Goal: Communication & Community: Answer question/provide support

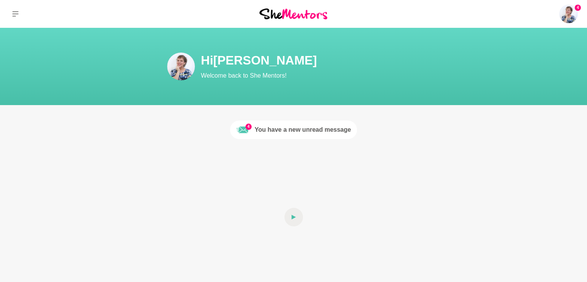
click at [283, 128] on div "You have a new unread message" at bounding box center [303, 129] width 96 height 9
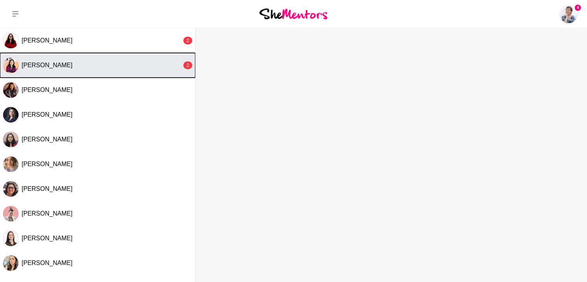
click at [49, 68] on span "[PERSON_NAME]" at bounding box center [47, 65] width 51 height 7
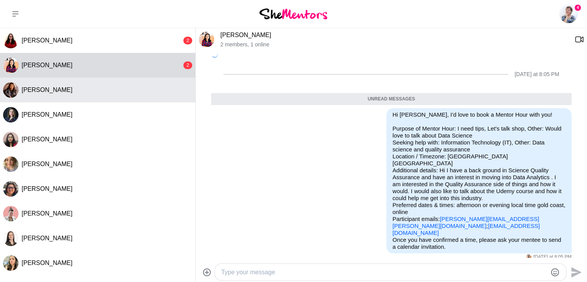
scroll to position [61, 0]
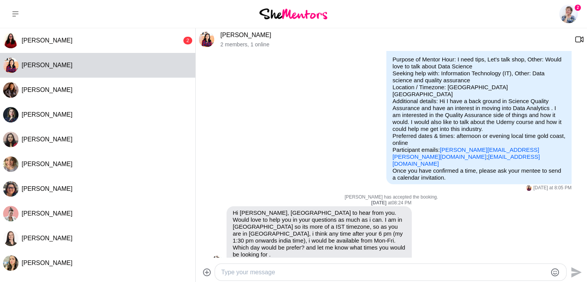
click at [250, 276] on div at bounding box center [384, 272] width 326 height 10
click at [228, 272] on textarea "Type your message" at bounding box center [384, 271] width 326 height 9
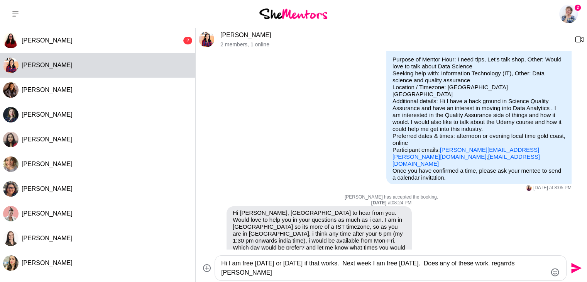
click at [277, 266] on textarea "Hi I am free [DATE] or [DATE] if that works. Next week I am free [DATE]. Does a…" at bounding box center [384, 267] width 326 height 19
type textarea "Hi I am free [DATE] or [DATE] if that works. Next week I am free [DATE]. Does a…"
click at [577, 272] on icon "Send" at bounding box center [575, 267] width 12 height 12
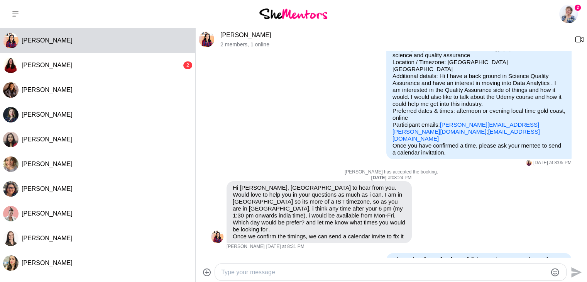
scroll to position [91, 0]
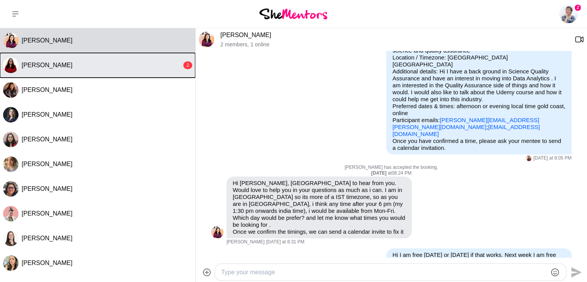
click at [57, 63] on span "[PERSON_NAME]" at bounding box center [47, 65] width 51 height 7
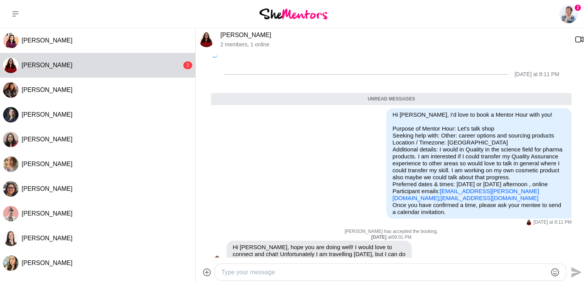
scroll to position [13, 0]
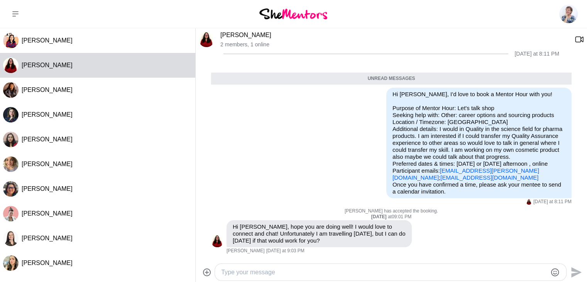
click at [253, 275] on textarea "Type your message" at bounding box center [384, 271] width 326 height 9
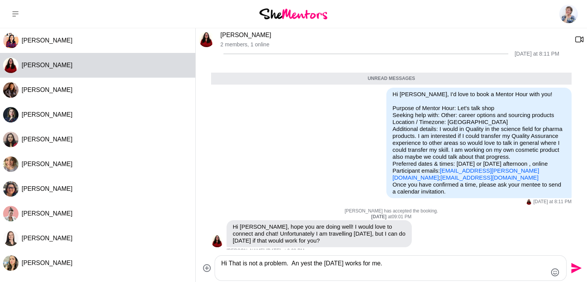
type textarea "Hi That is not a problem. An yest the [DATE] works for me."
